Goal: Information Seeking & Learning: Check status

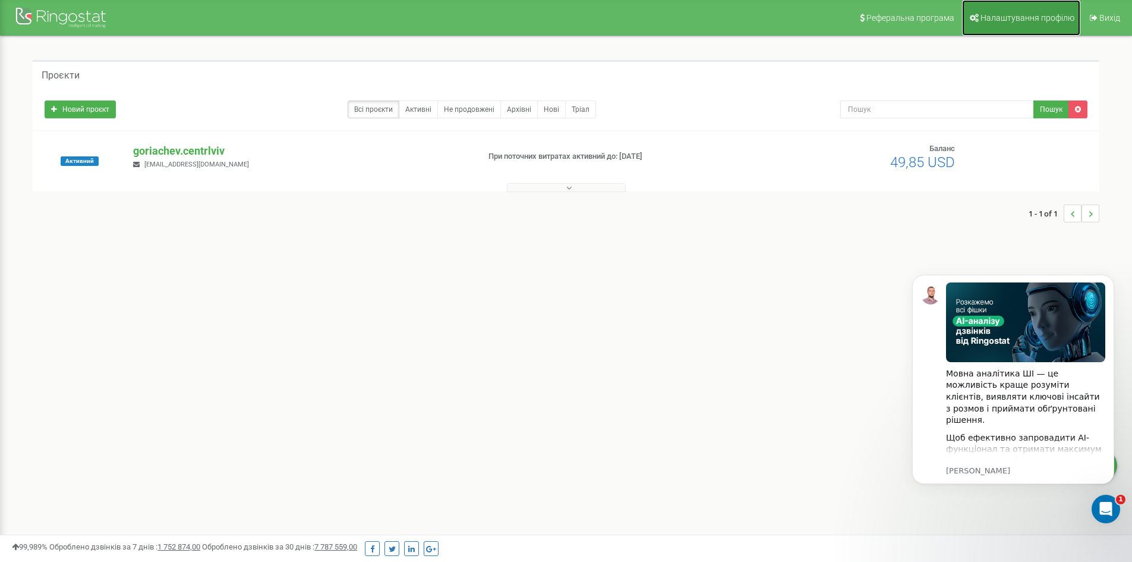
click at [1051, 22] on span "Налаштування профілю" at bounding box center [1027, 18] width 94 height 10
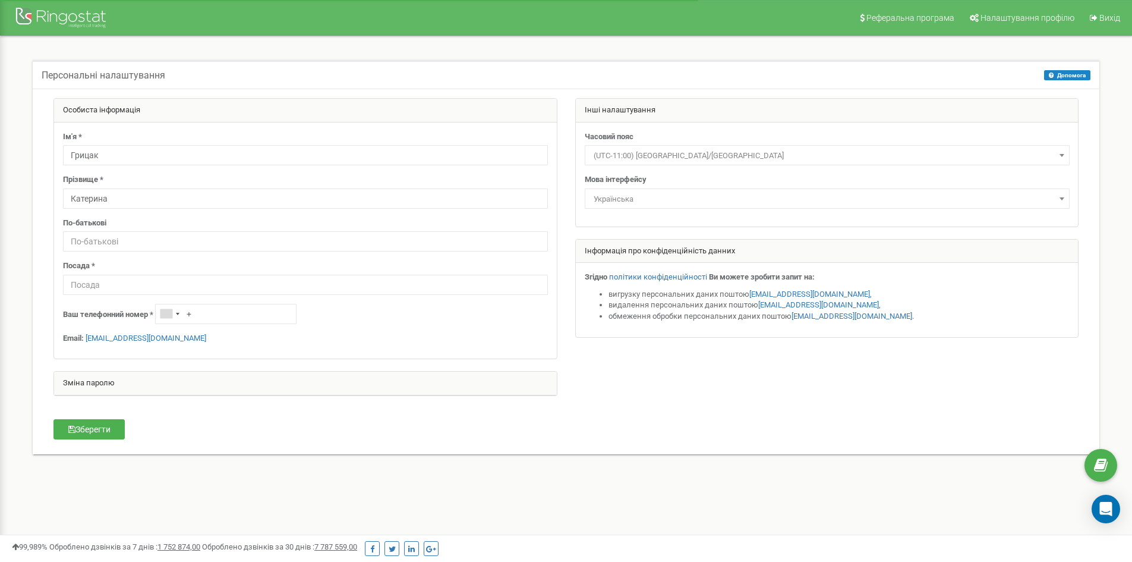
click at [940, 18] on span "Реферальна програма" at bounding box center [910, 18] width 88 height 10
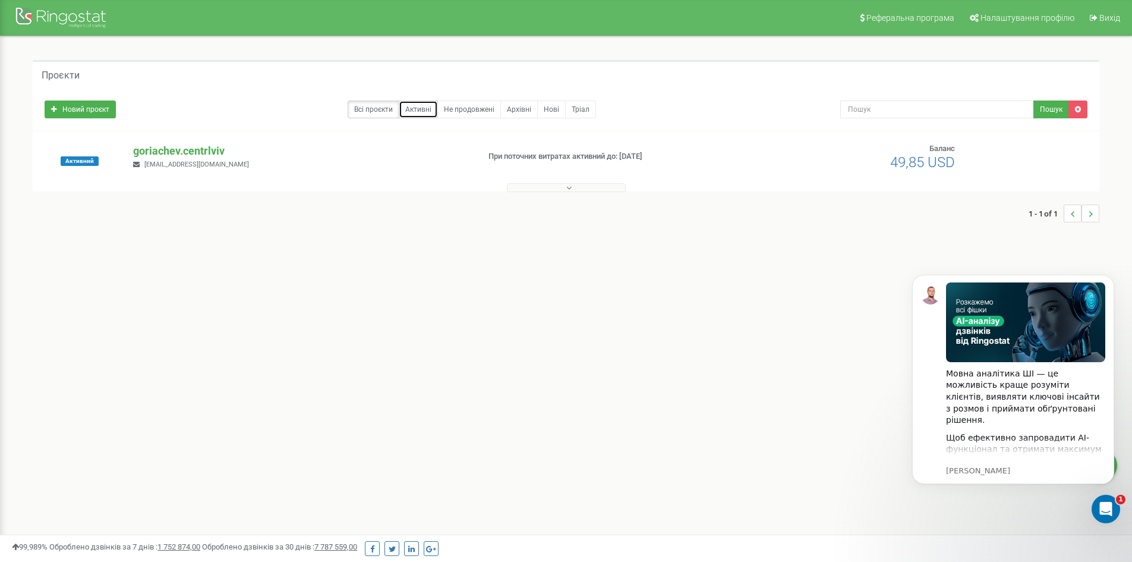
click at [406, 108] on link "Активні" at bounding box center [418, 109] width 39 height 18
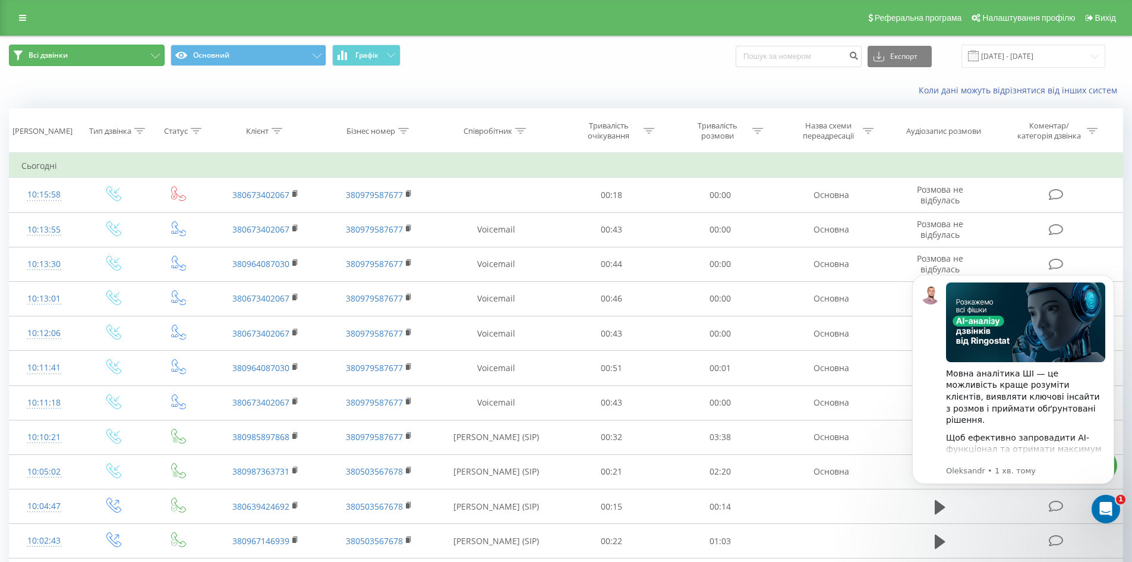
click at [80, 52] on button "Всі дзвінки" at bounding box center [87, 55] width 156 height 21
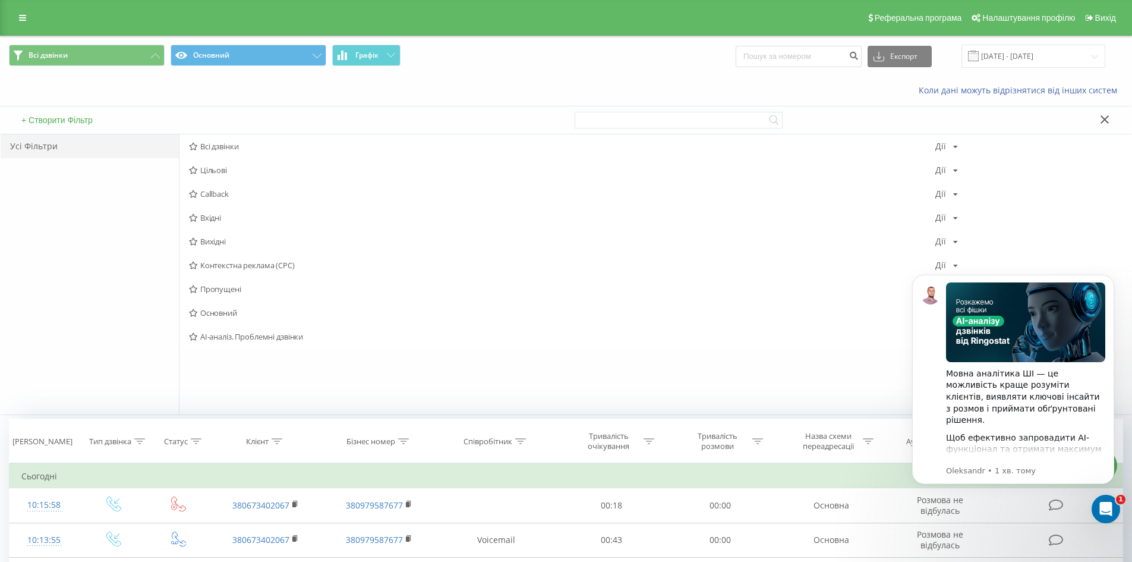
click at [96, 71] on div "Всі дзвінки Основний Графік Експорт .csv .xls .xlsx 21.07.2025 - 21.08.2025" at bounding box center [566, 56] width 1131 height 40
click at [121, 60] on button "Всі дзвінки" at bounding box center [87, 55] width 156 height 21
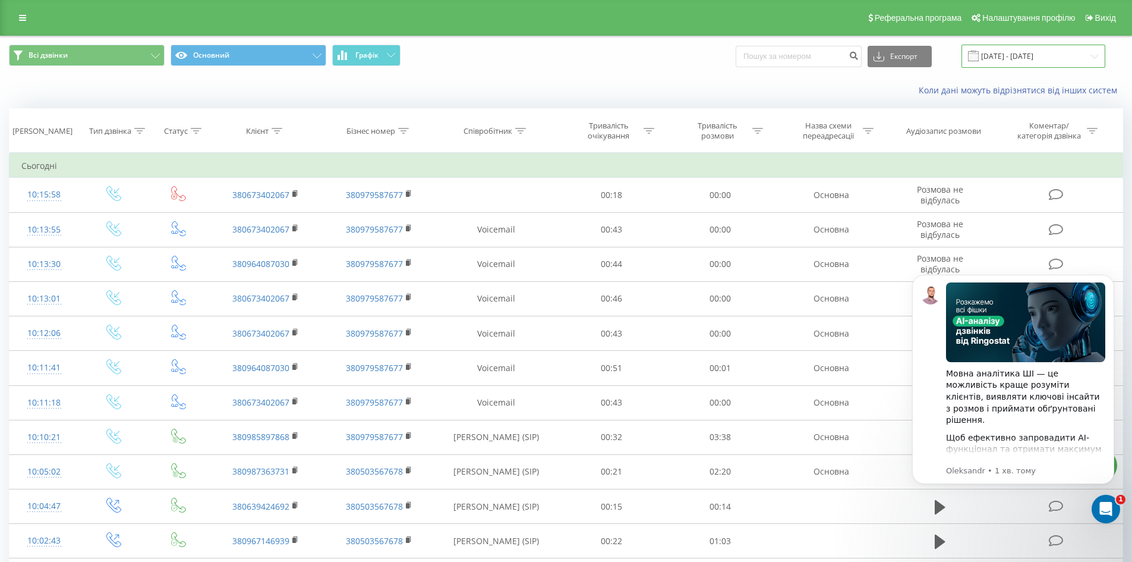
click at [1018, 55] on input "[DATE] - [DATE]" at bounding box center [1033, 56] width 144 height 23
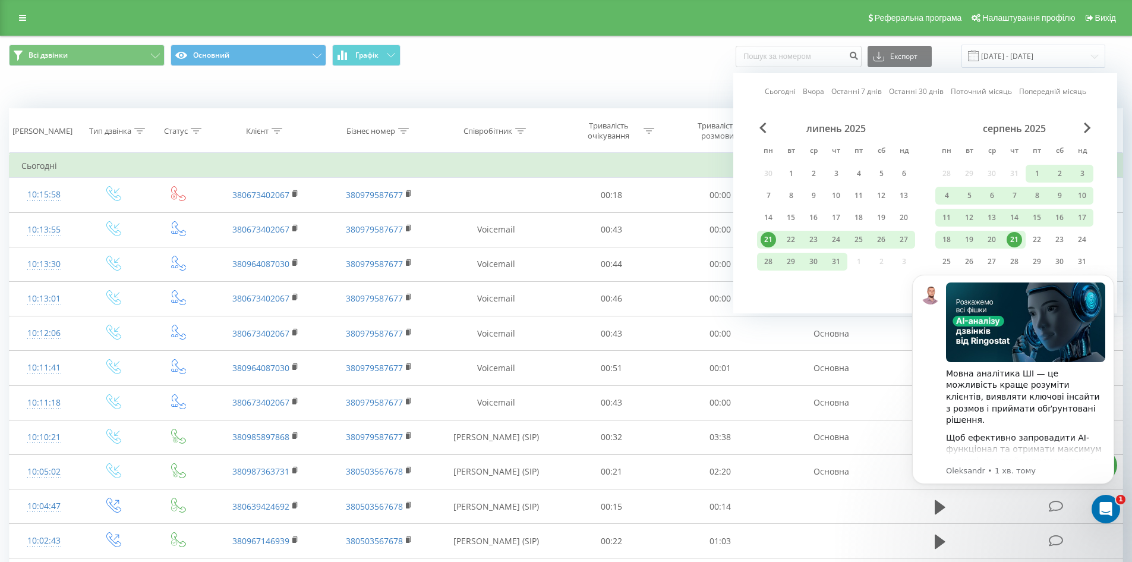
click at [1016, 238] on div "21" at bounding box center [1014, 239] width 15 height 15
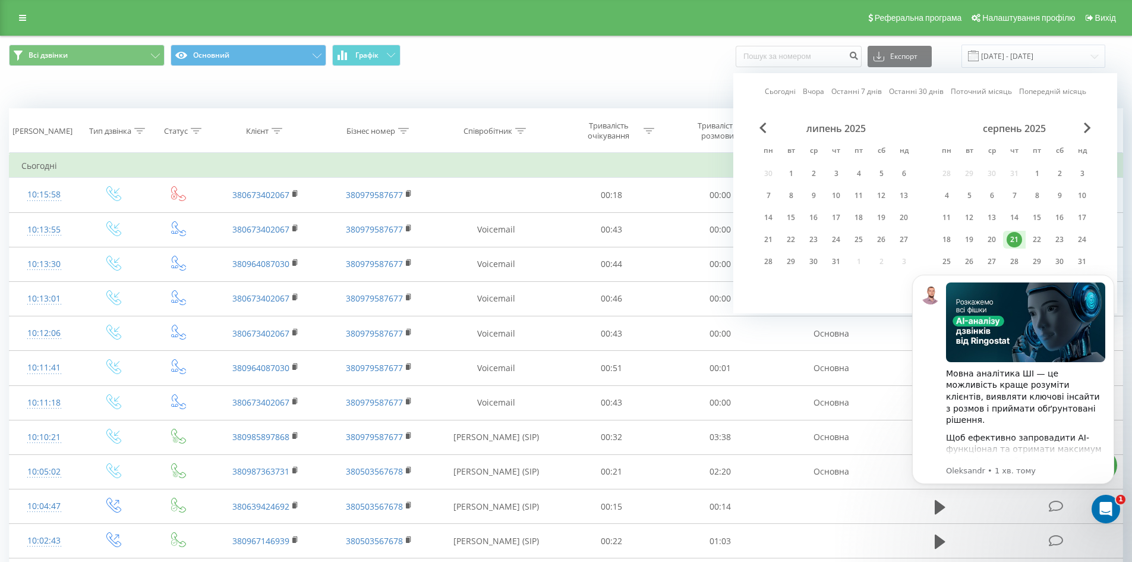
drag, startPoint x: 929, startPoint y: 312, endPoint x: 912, endPoint y: 349, distance: 41.2
click at [912, 349] on div "Мовна аналітика ШІ — це можливість краще розуміти клієнтів, виявляти ключові ін…" at bounding box center [1013, 409] width 219 height 149
click at [1114, 275] on icon "Dismiss notification" at bounding box center [1111, 278] width 7 height 7
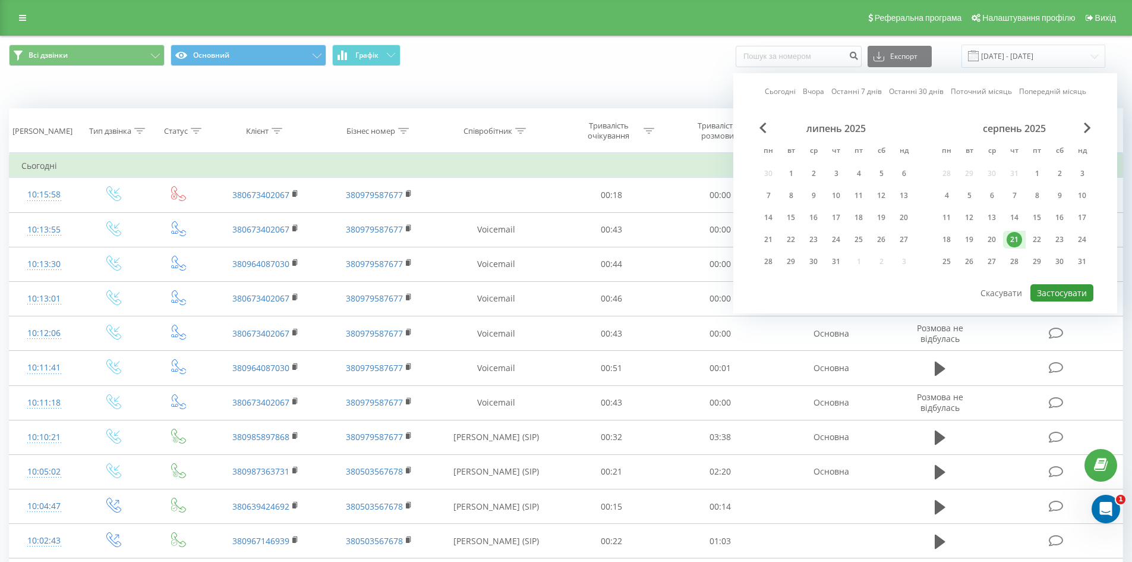
click at [1070, 288] on button "Застосувати" at bounding box center [1061, 292] width 63 height 17
type input "21.08.2025 - 21.08.2025"
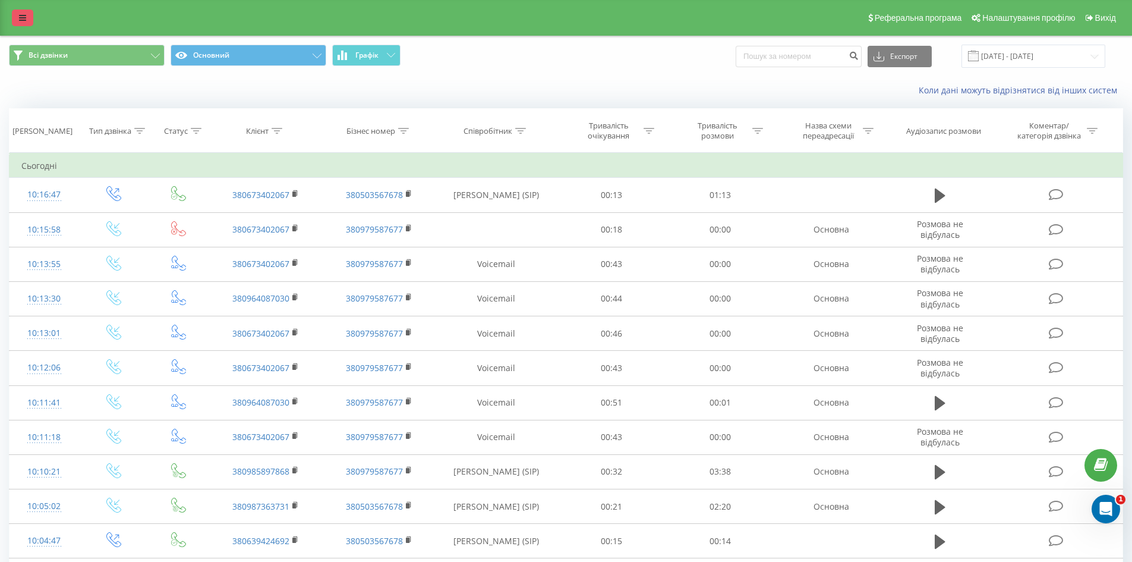
click at [22, 13] on link at bounding box center [22, 18] width 21 height 17
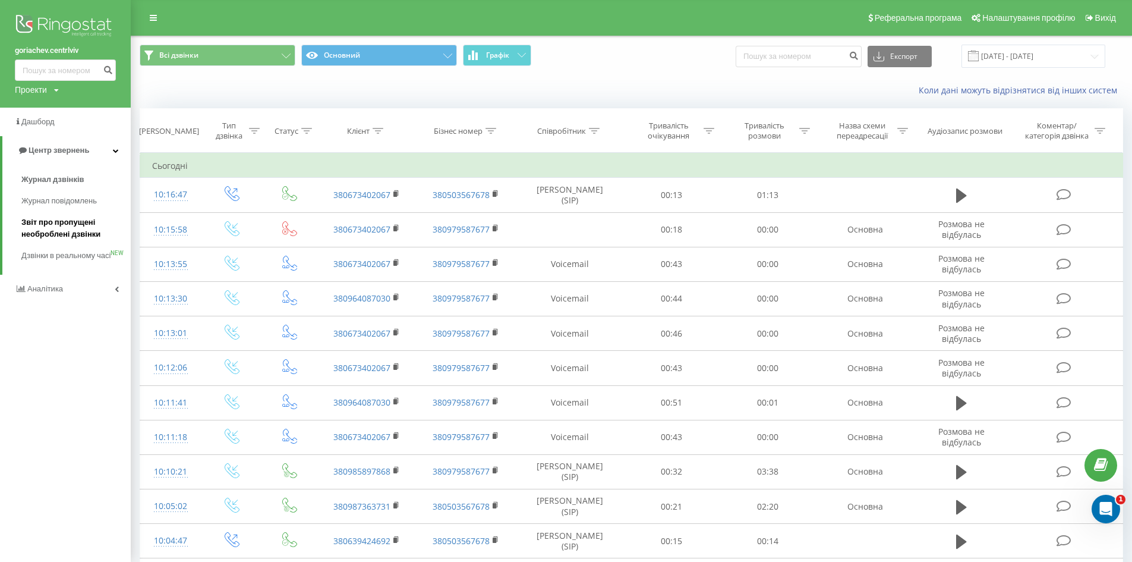
click at [48, 221] on span "Звіт про пропущені необроблені дзвінки" at bounding box center [72, 228] width 103 height 24
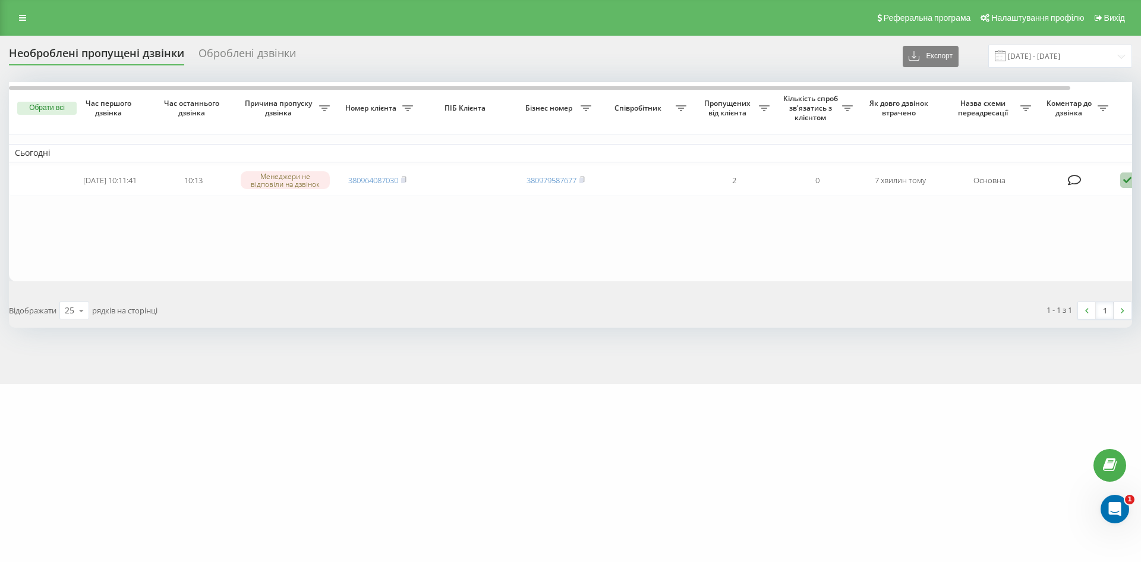
click at [243, 47] on div "Оброблені дзвінки" at bounding box center [246, 56] width 97 height 18
drag, startPoint x: 937, startPoint y: 558, endPoint x: 601, endPoint y: 278, distance: 437.1
